Goal: Check status

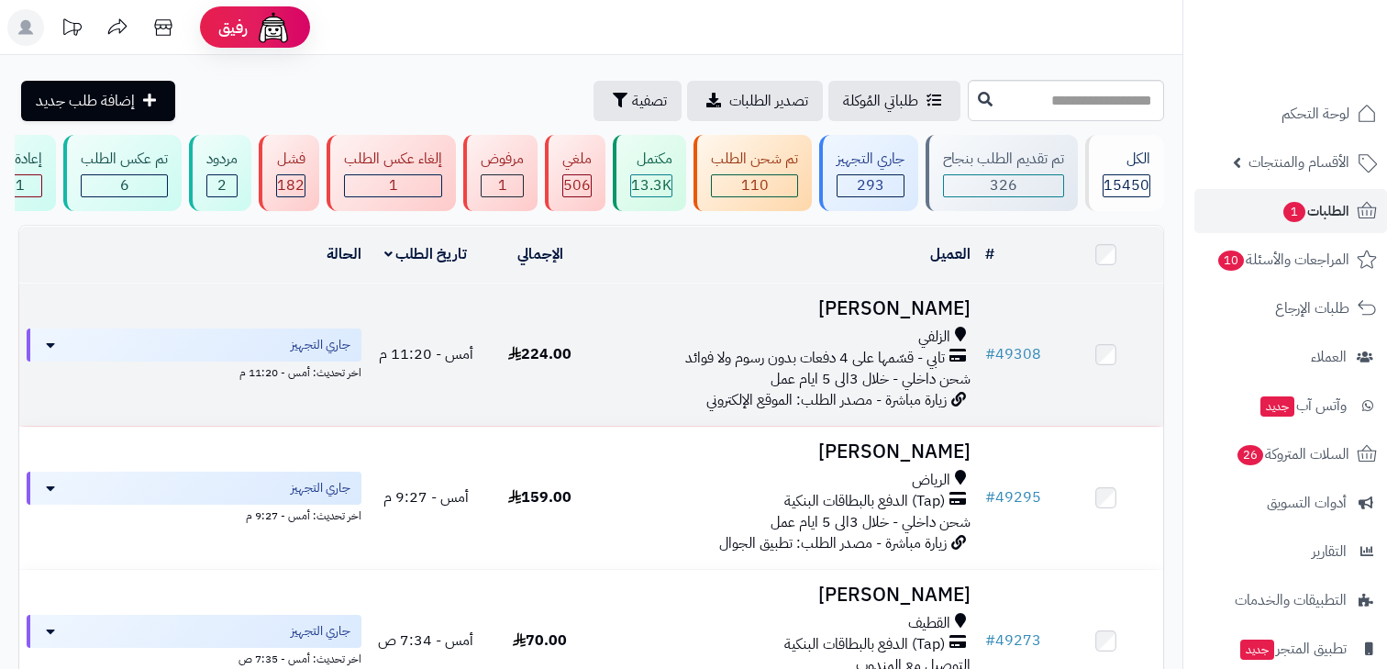
click at [927, 312] on h3 "[PERSON_NAME]" at bounding box center [788, 308] width 366 height 21
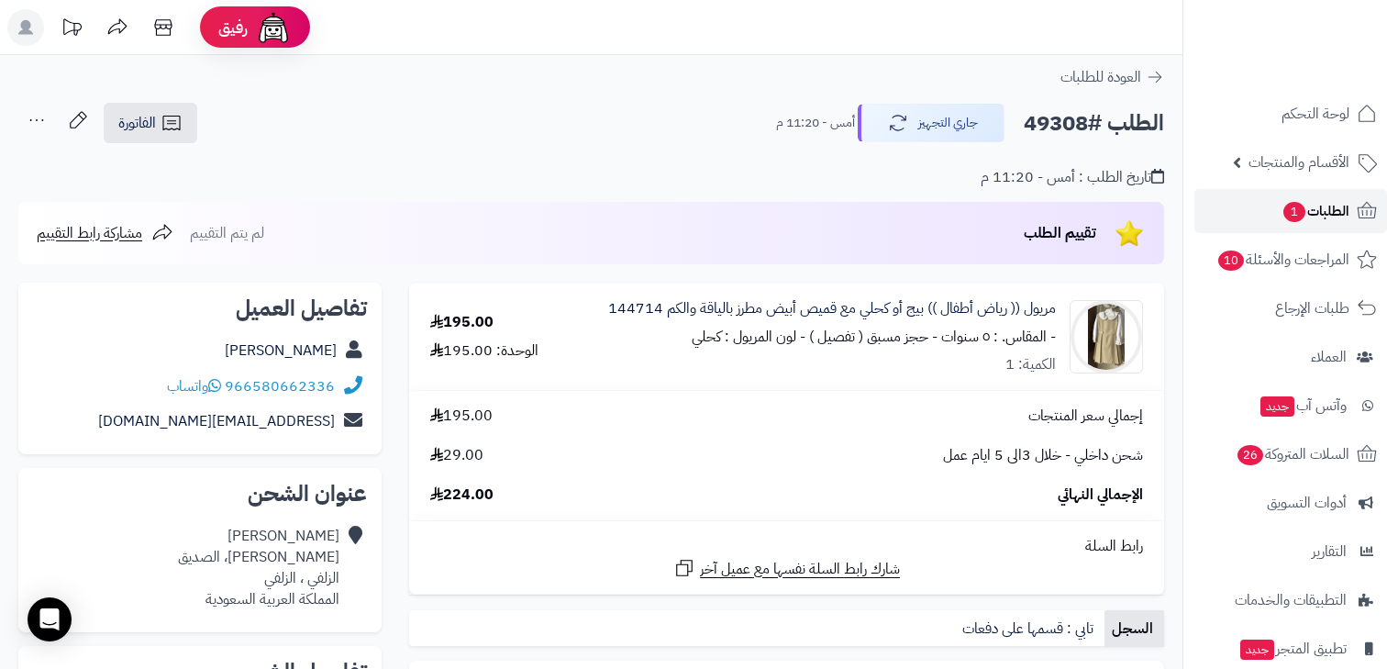
click at [1341, 216] on span "الطلبات 1" at bounding box center [1316, 211] width 68 height 26
